Goal: Task Accomplishment & Management: Manage account settings

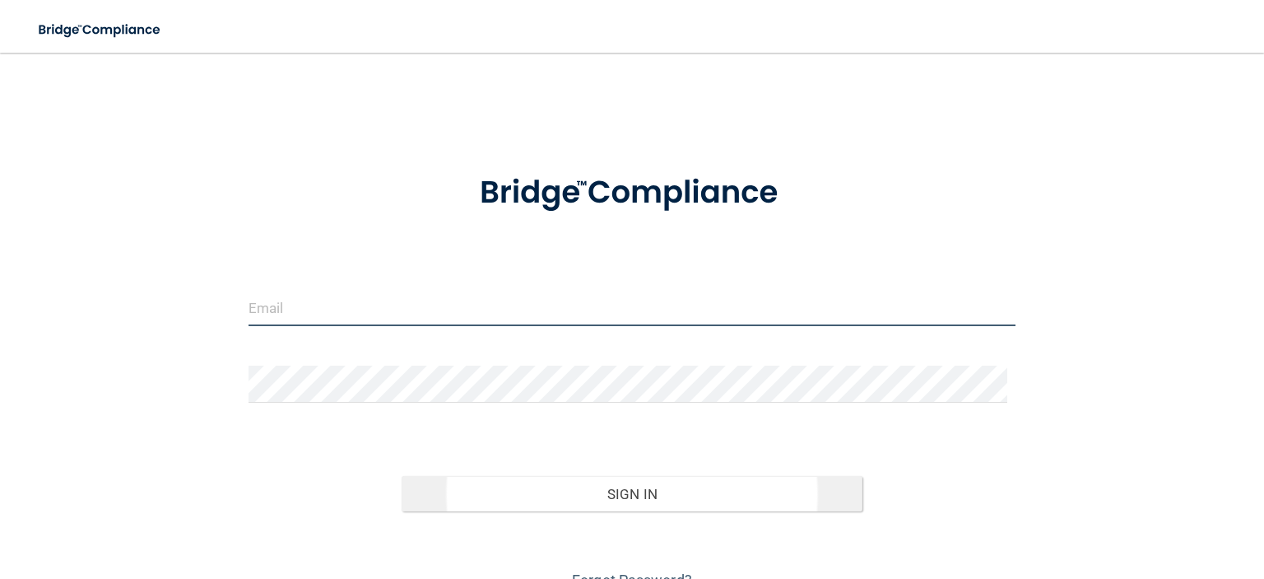
type input "[EMAIL_ADDRESS][DOMAIN_NAME]"
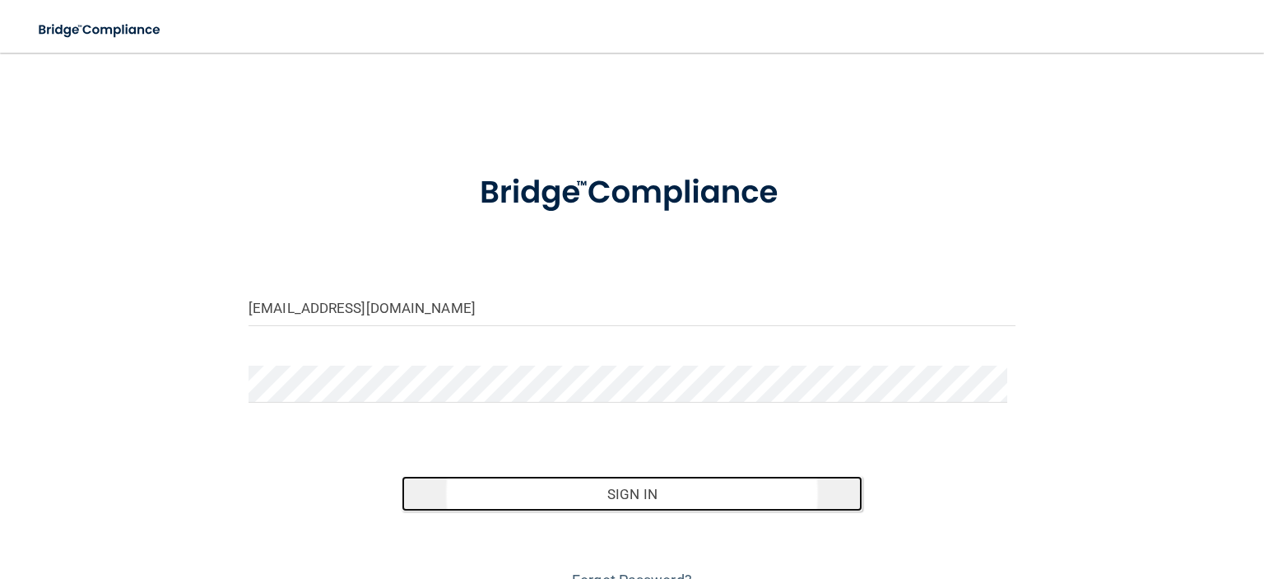
click at [678, 486] on button "Sign In" at bounding box center [632, 494] width 460 height 36
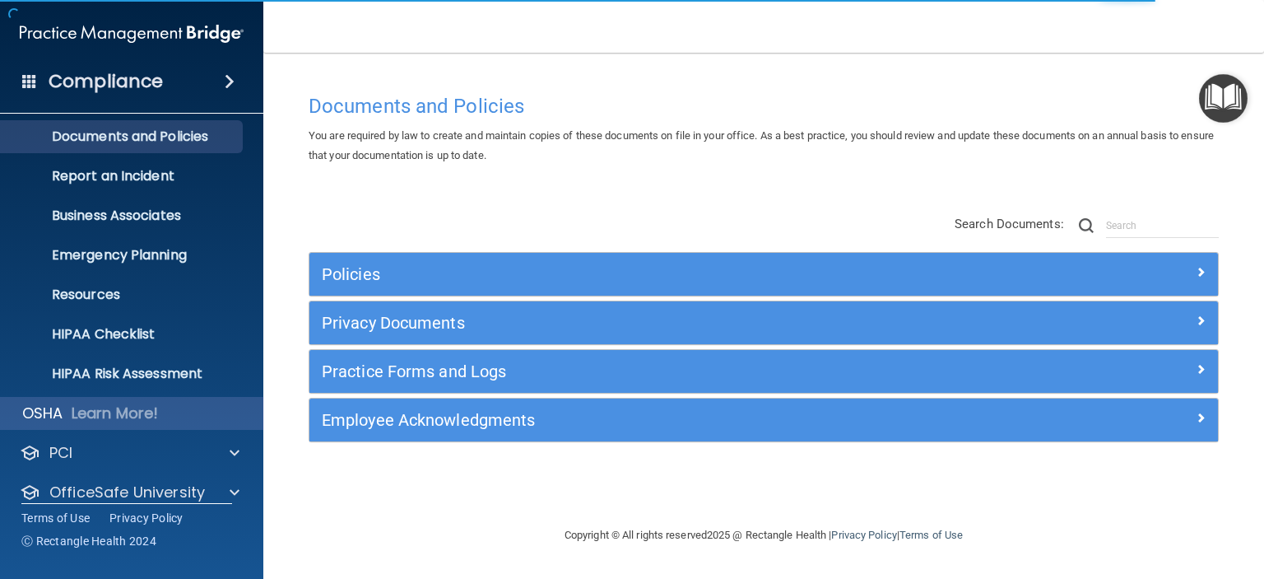
scroll to position [104, 0]
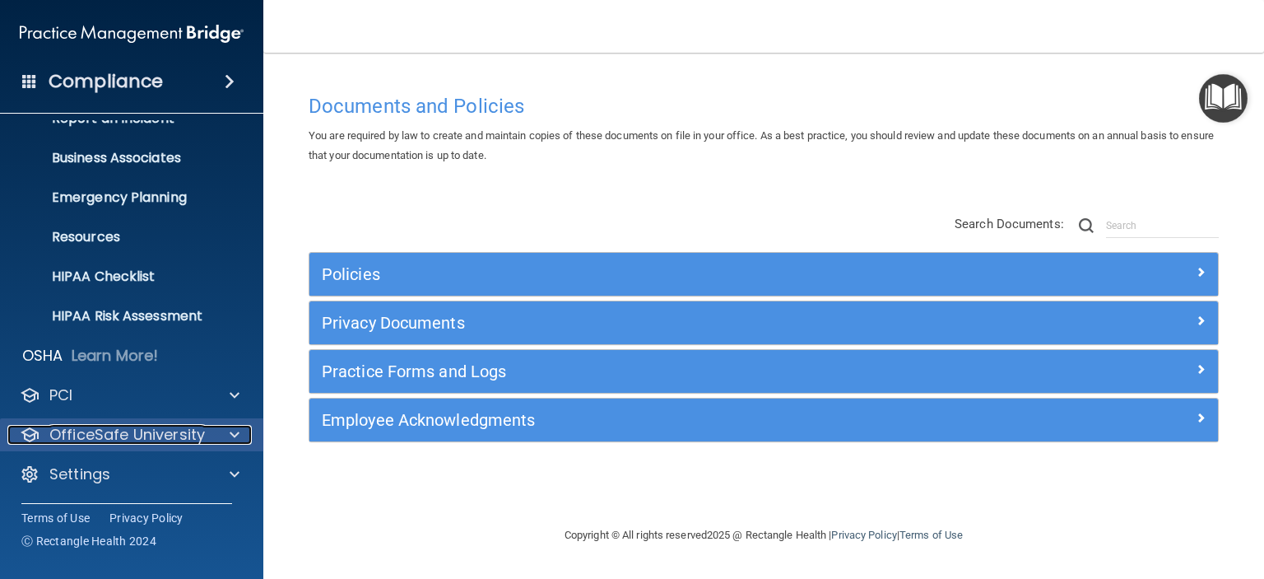
click at [165, 427] on p "OfficeSafe University" at bounding box center [127, 435] width 156 height 20
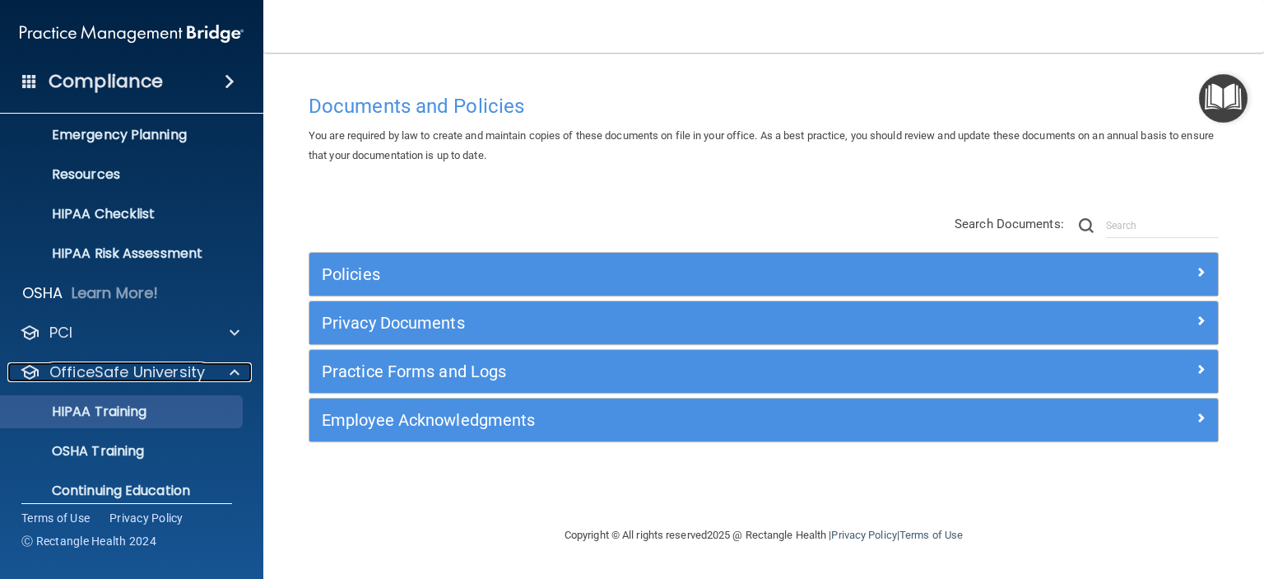
scroll to position [222, 0]
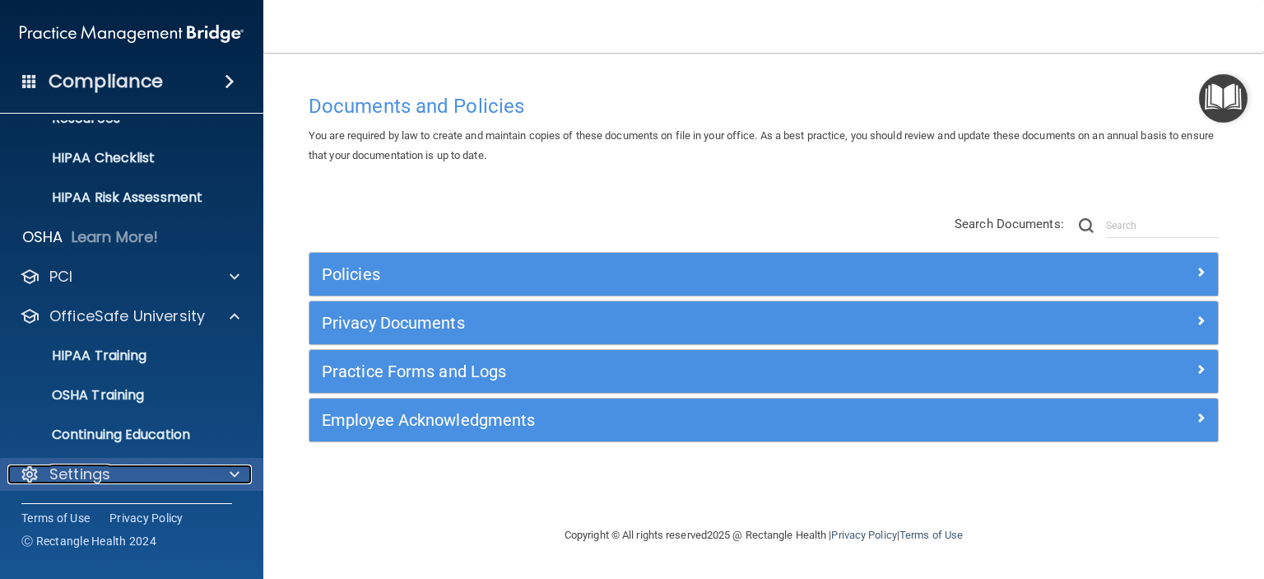
click at [89, 476] on p "Settings" at bounding box center [79, 474] width 61 height 20
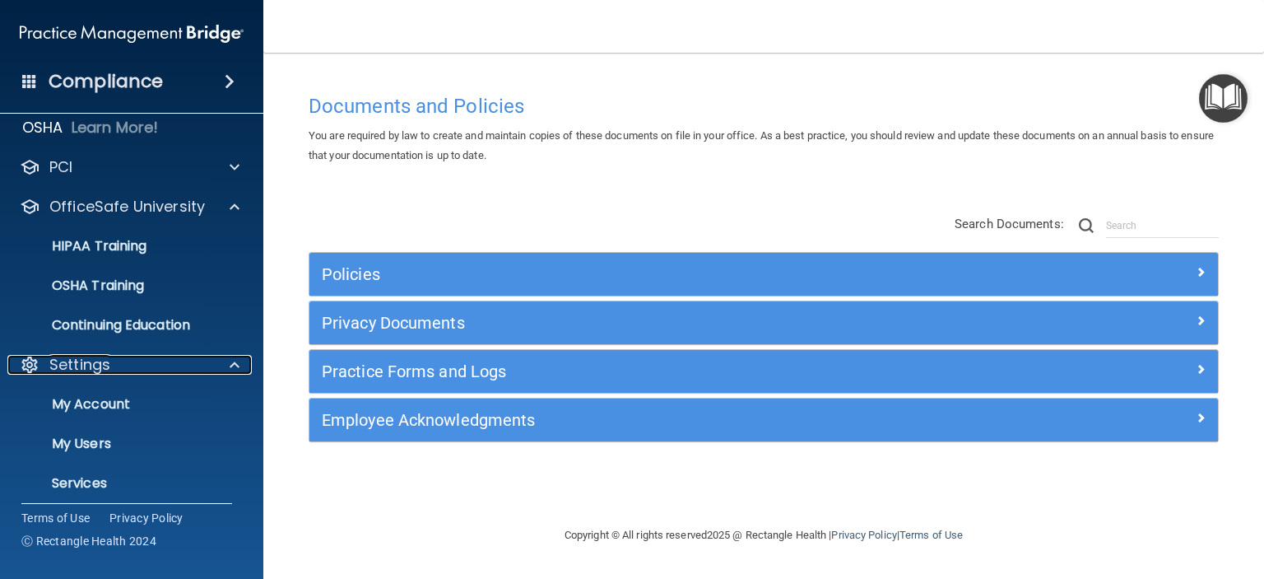
scroll to position [380, 0]
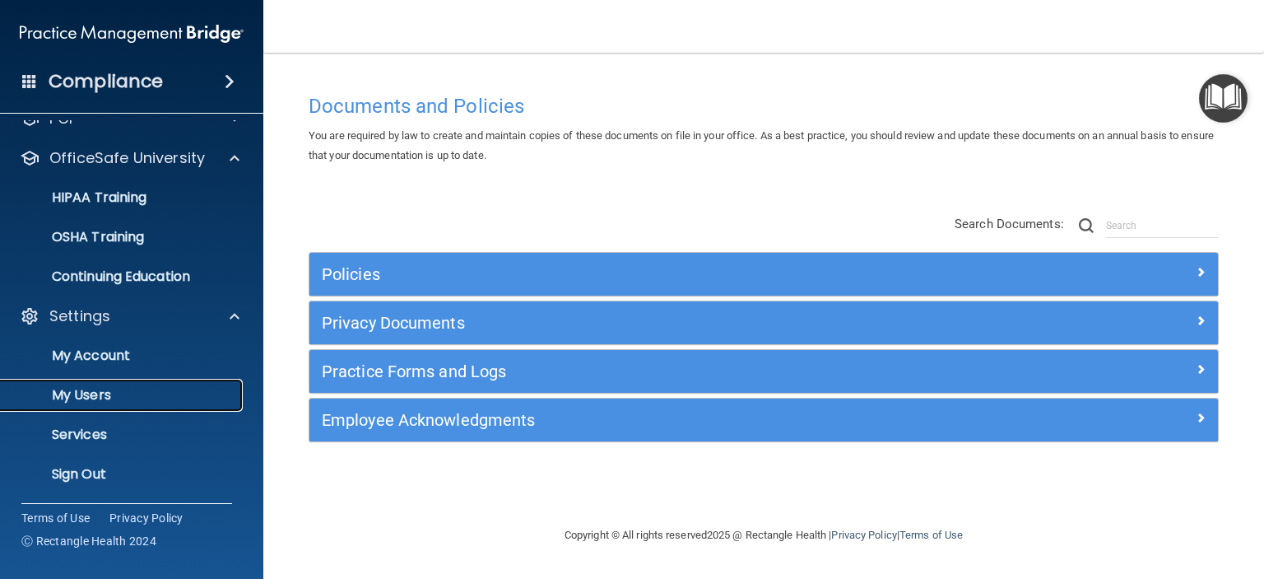
click at [100, 395] on p "My Users" at bounding box center [123, 395] width 225 height 16
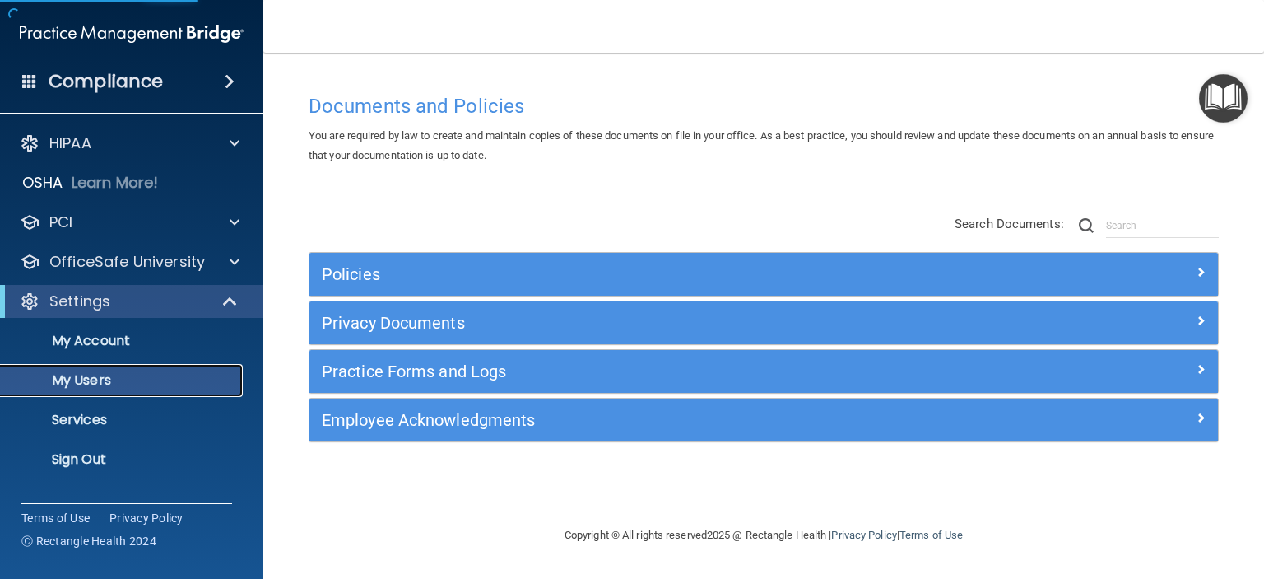
select select "20"
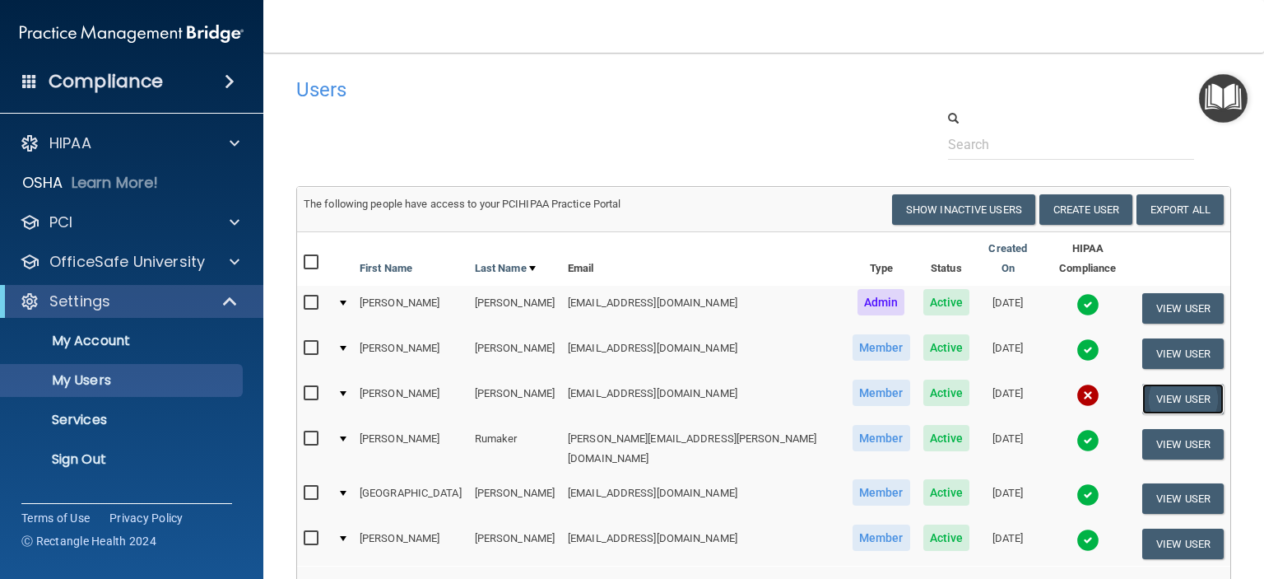
click at [1142, 384] on button "View User" at bounding box center [1182, 399] width 81 height 30
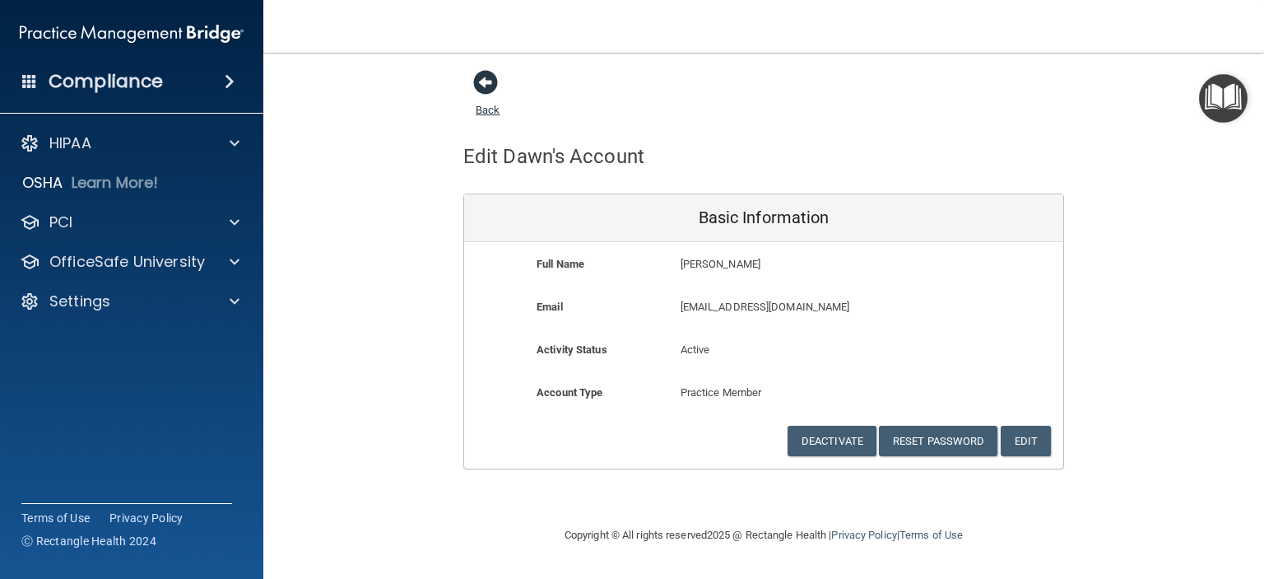
click at [481, 79] on span at bounding box center [485, 82] width 25 height 25
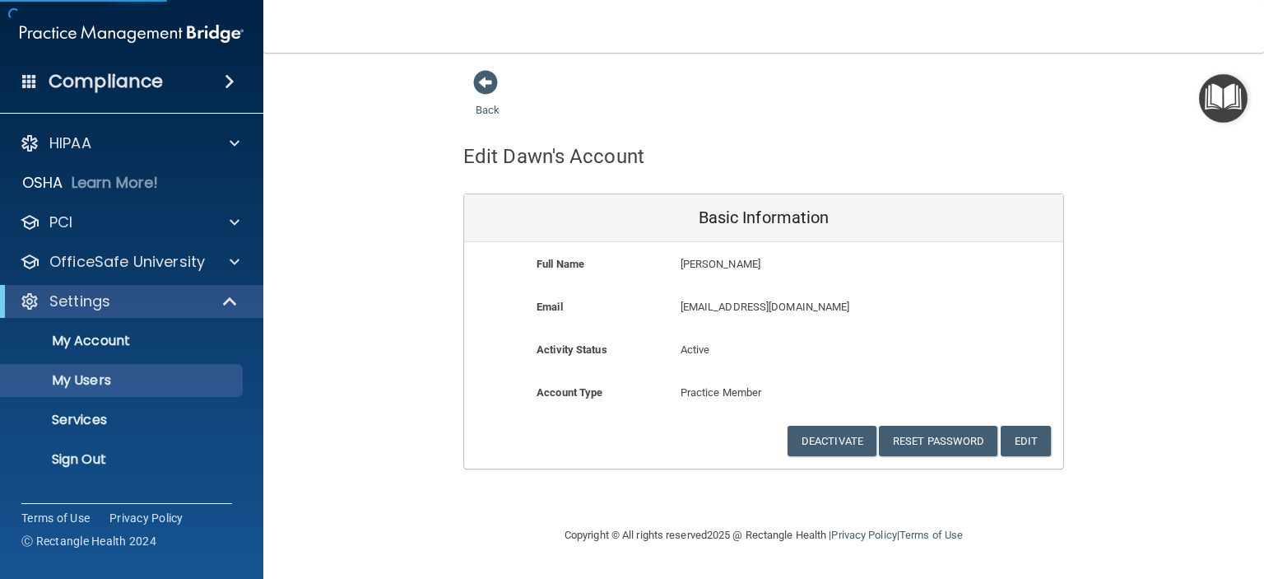
select select "20"
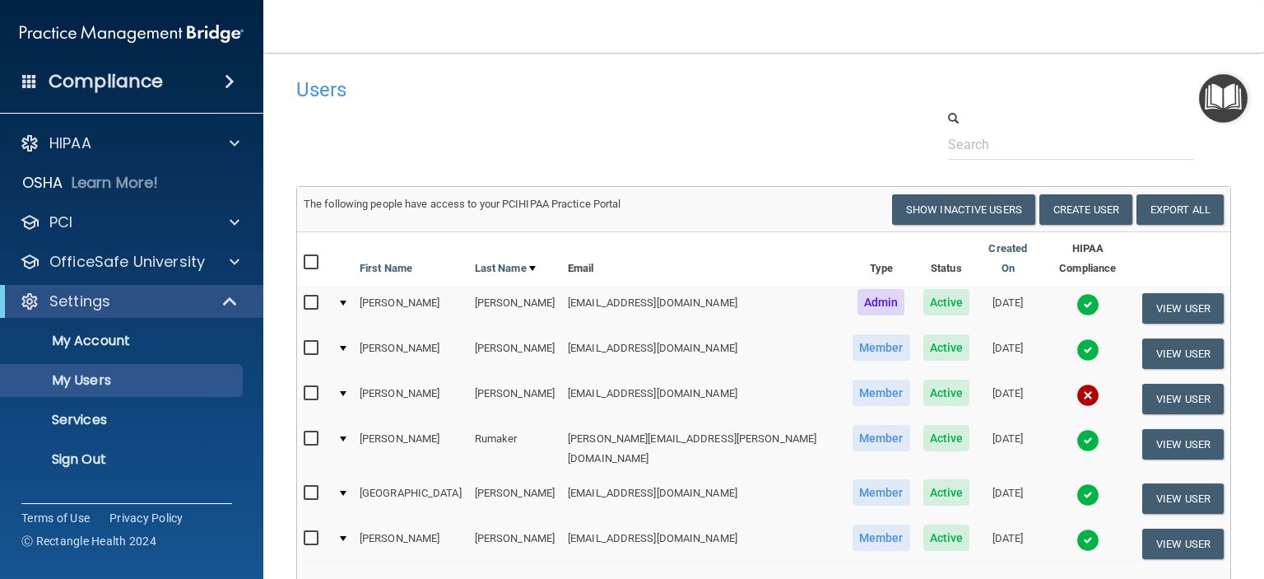
click at [310, 387] on input "checkbox" at bounding box center [313, 393] width 19 height 13
checkbox input "true"
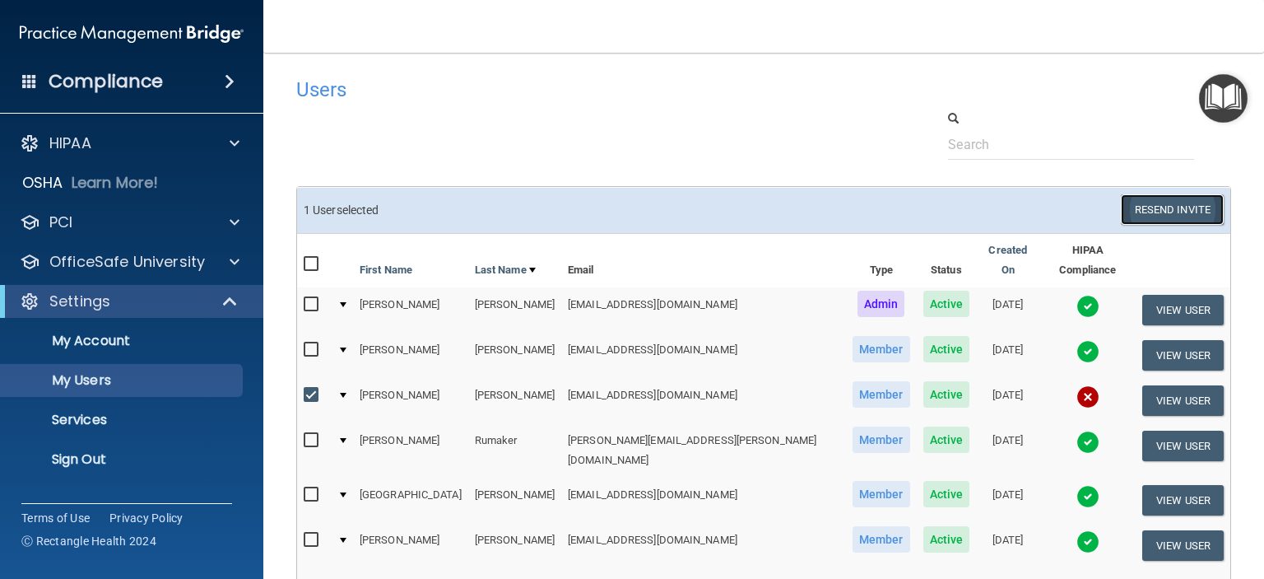
click at [1130, 211] on button "Resend Invite" at bounding box center [1172, 209] width 103 height 30
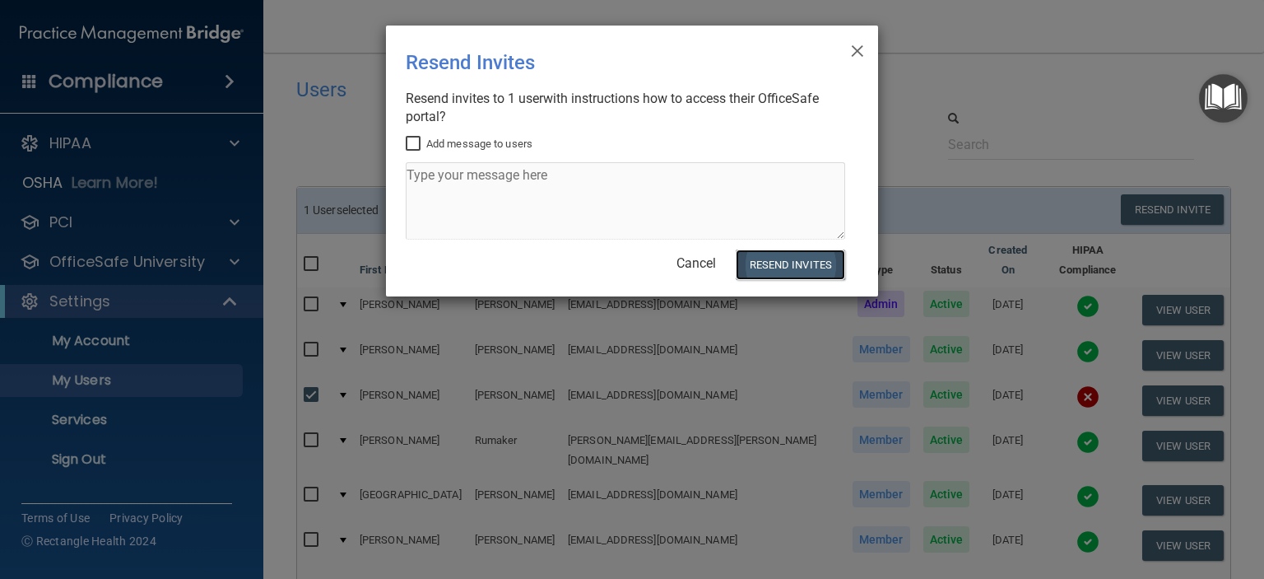
click at [784, 266] on button "Resend Invites" at bounding box center [790, 264] width 109 height 30
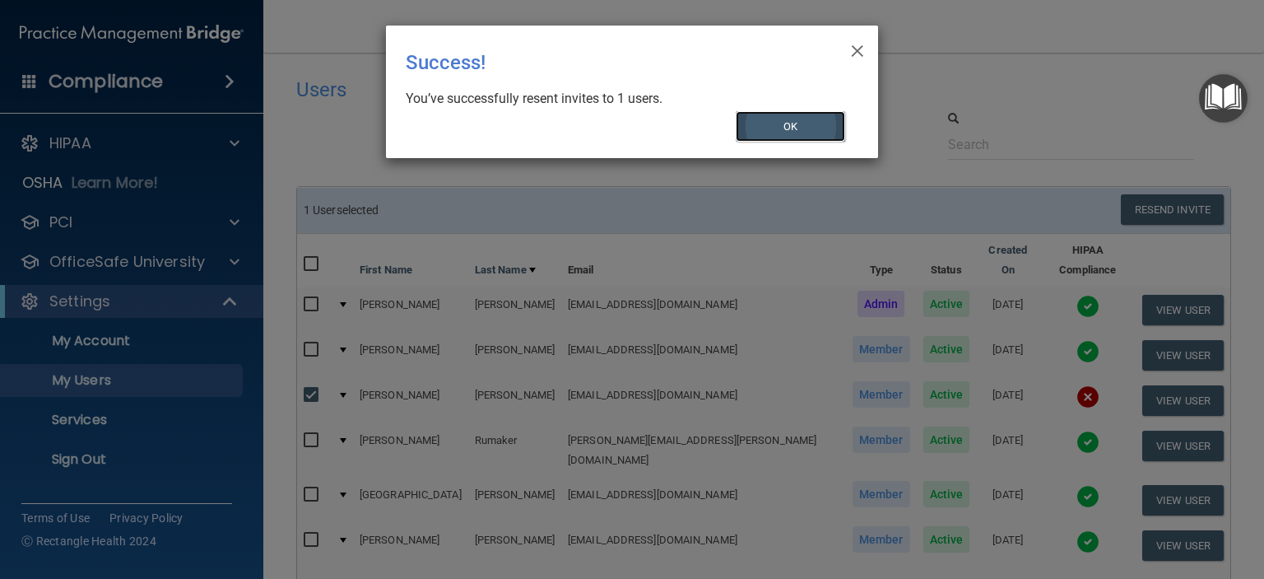
click at [800, 133] on button "OK" at bounding box center [791, 126] width 110 height 30
